Goal: Information Seeking & Learning: Find specific fact

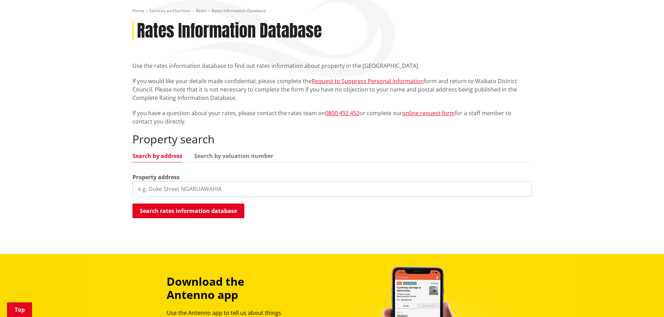
scroll to position [105, 0]
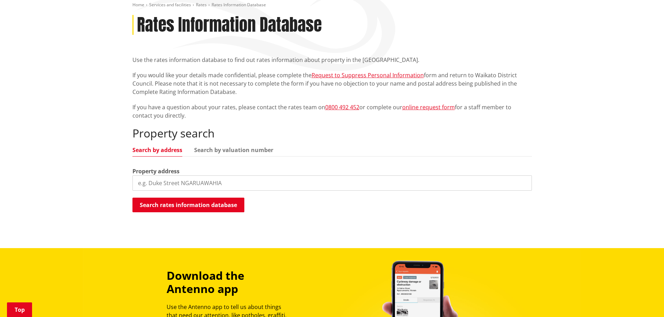
click at [172, 181] on input "search" at bounding box center [331, 183] width 399 height 15
paste input "8 Pyne Crescent"
type input "8 Pyne Crescent"
click at [176, 209] on button "Search rates information database" at bounding box center [188, 205] width 112 height 15
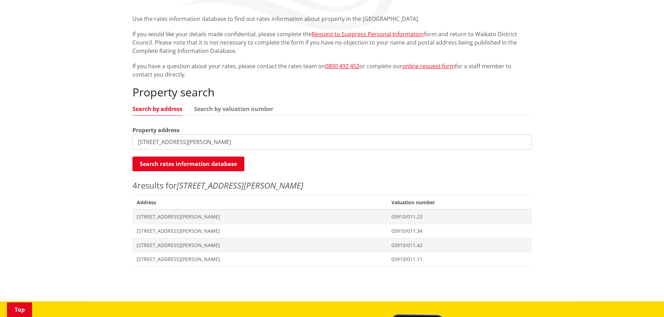
scroll to position [244, 0]
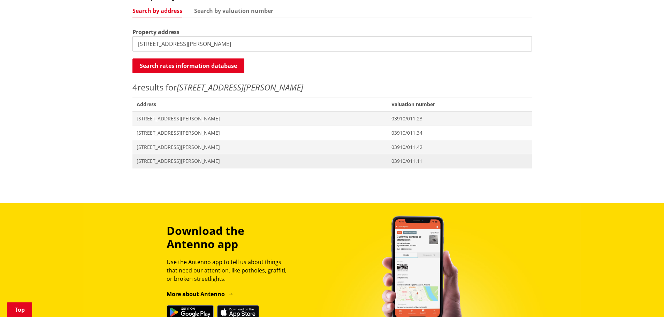
click at [169, 163] on span "[STREET_ADDRESS][PERSON_NAME]" at bounding box center [260, 161] width 247 height 7
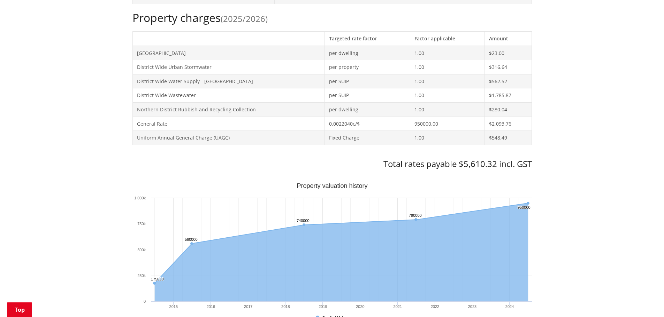
scroll to position [314, 0]
click at [477, 161] on h3 "Total rates payable $5,610.32 incl. GST" at bounding box center [331, 164] width 399 height 10
